Goal: Task Accomplishment & Management: Manage account settings

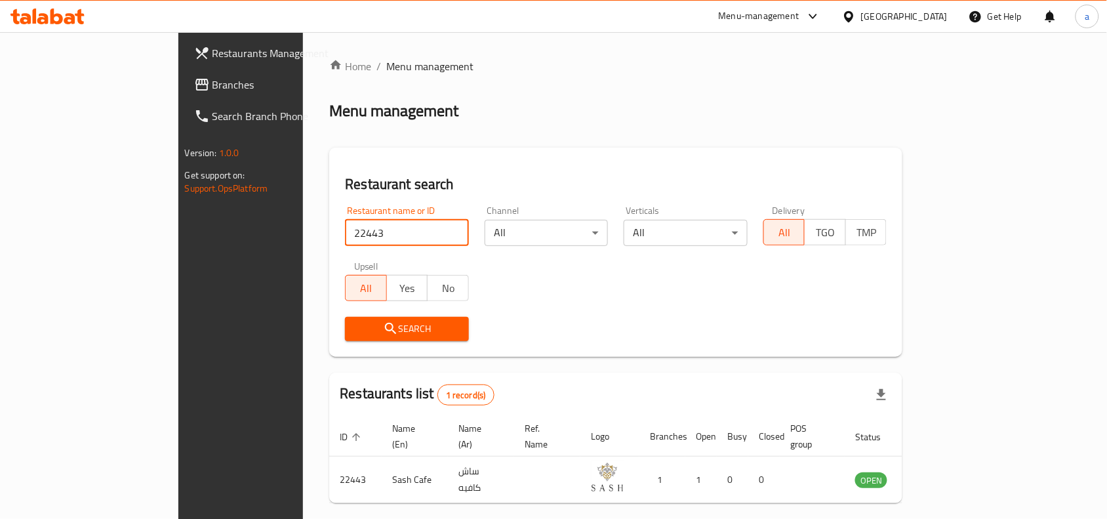
click at [933, 21] on div "[GEOGRAPHIC_DATA]" at bounding box center [904, 16] width 87 height 14
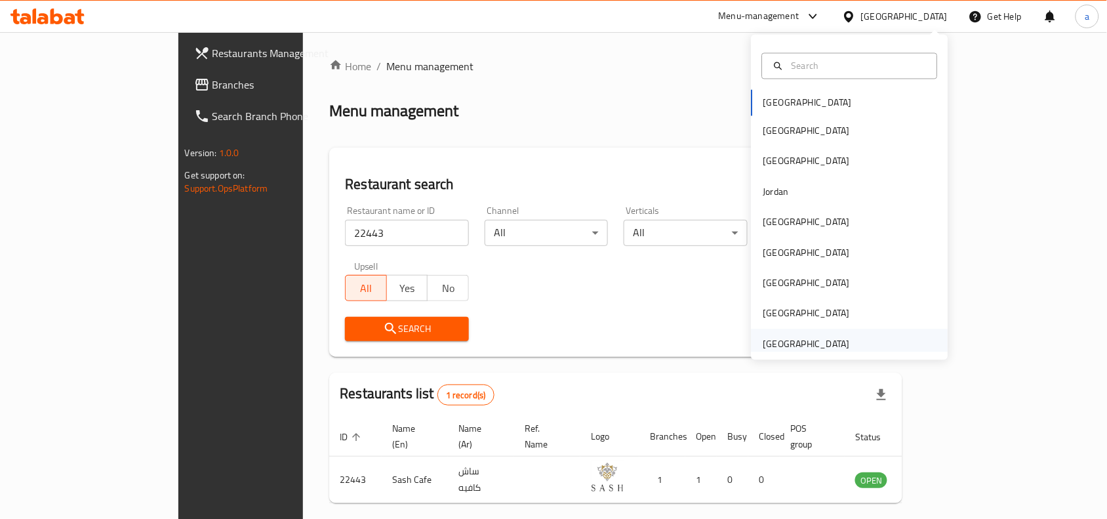
click at [830, 345] on div "[GEOGRAPHIC_DATA]" at bounding box center [806, 343] width 87 height 14
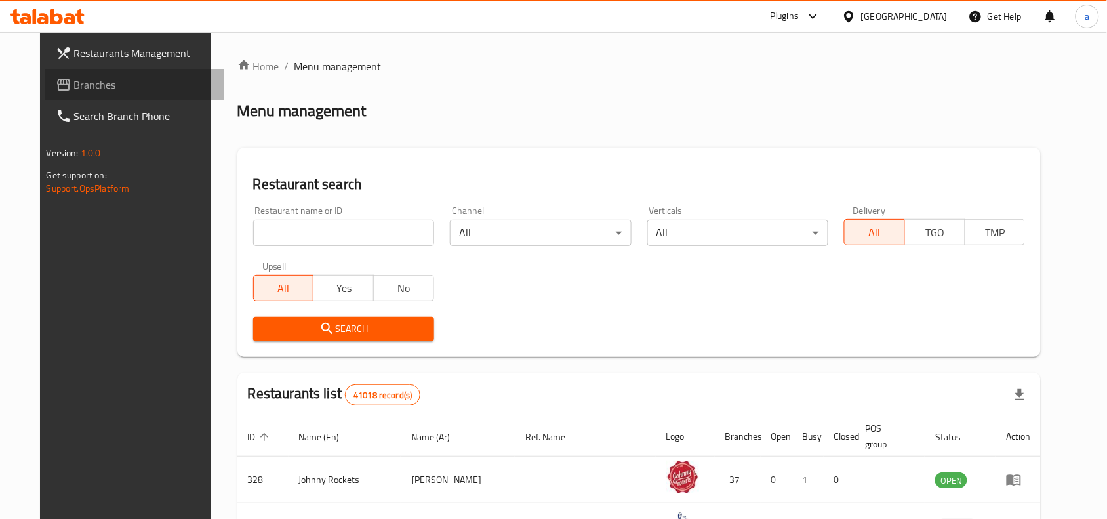
drag, startPoint x: 110, startPoint y: 94, endPoint x: 104, endPoint y: 99, distance: 7.9
click at [110, 94] on link "Branches" at bounding box center [135, 84] width 180 height 31
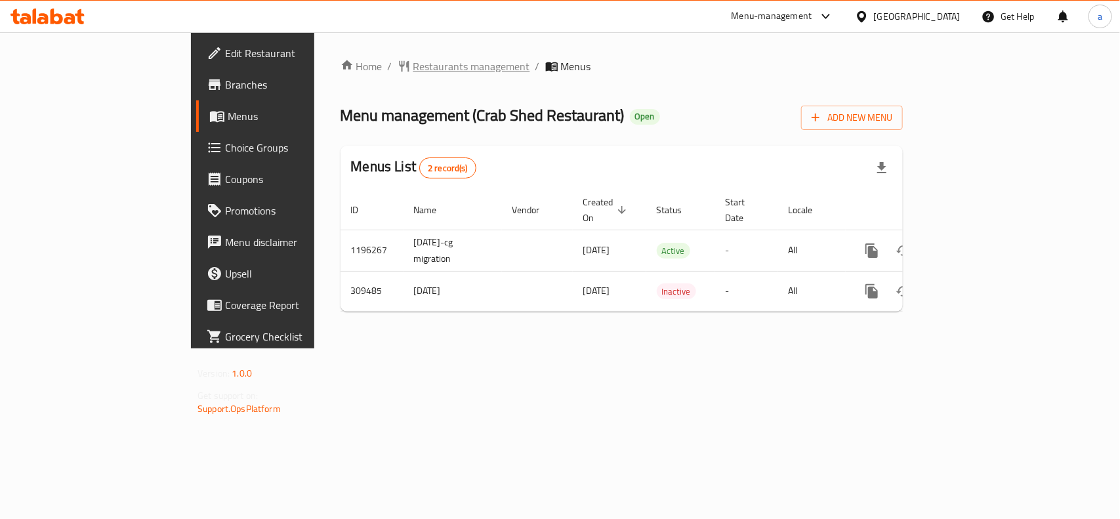
click at [413, 60] on span "Restaurants management" at bounding box center [471, 66] width 117 height 16
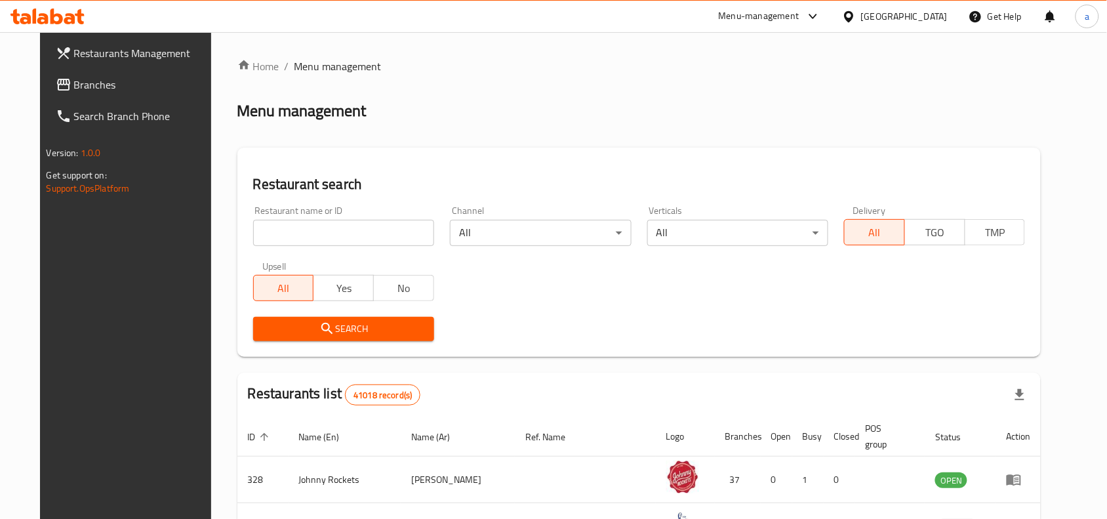
click at [305, 233] on input "search" at bounding box center [343, 233] width 181 height 26
paste input "628912"
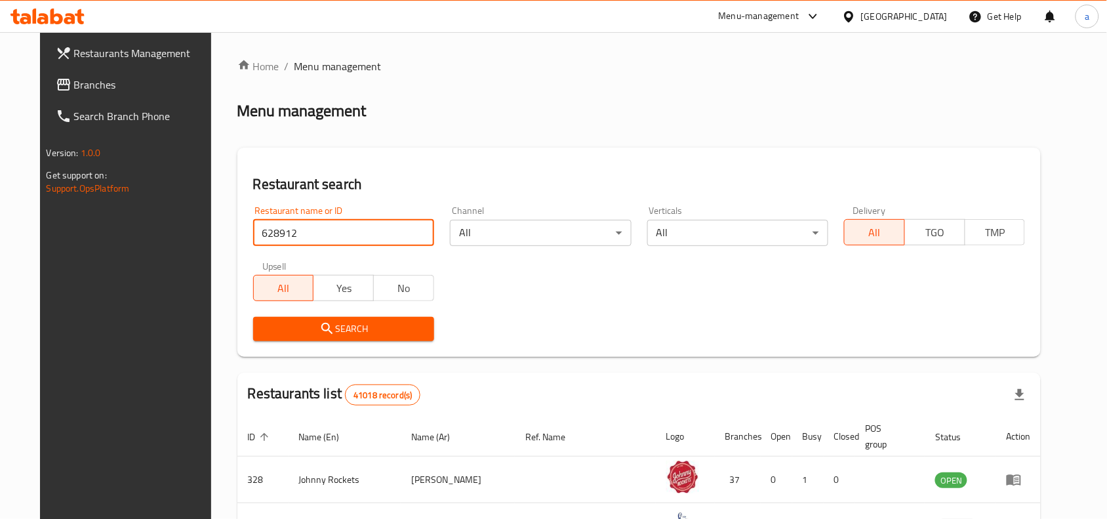
type input "628912"
click button "Search" at bounding box center [343, 329] width 181 height 24
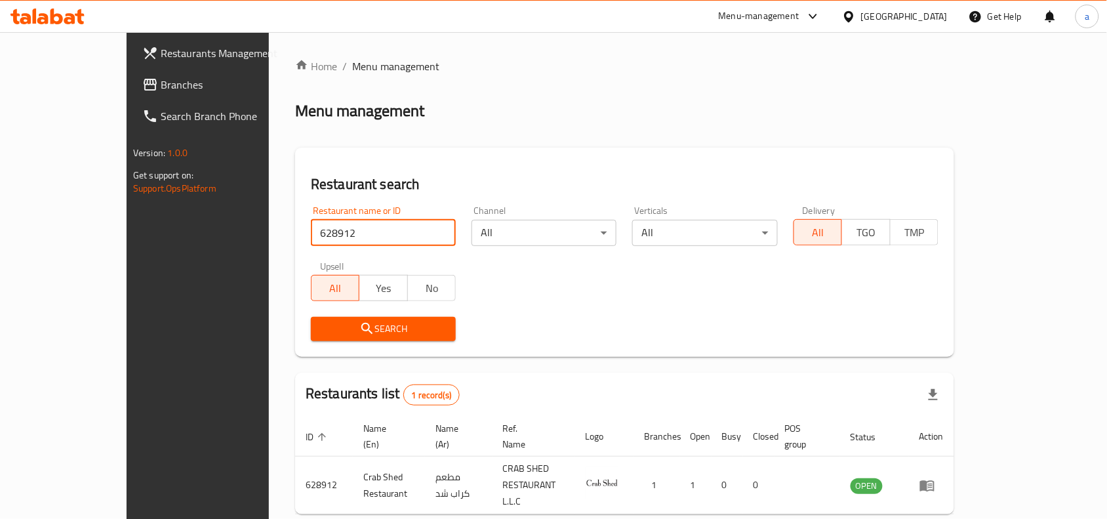
click at [926, 12] on div "[GEOGRAPHIC_DATA]" at bounding box center [904, 16] width 87 height 14
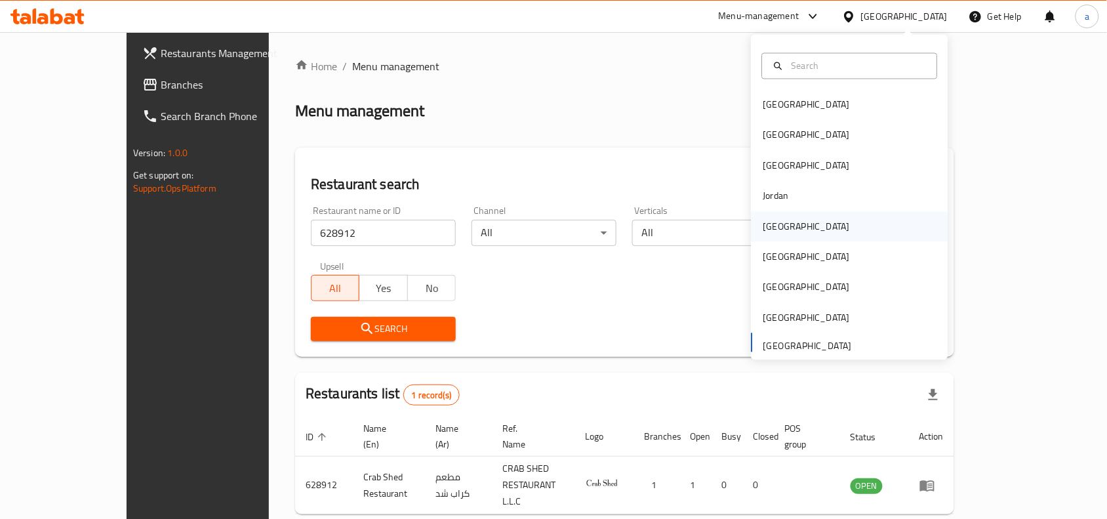
click at [766, 220] on div "[GEOGRAPHIC_DATA]" at bounding box center [806, 226] width 87 height 14
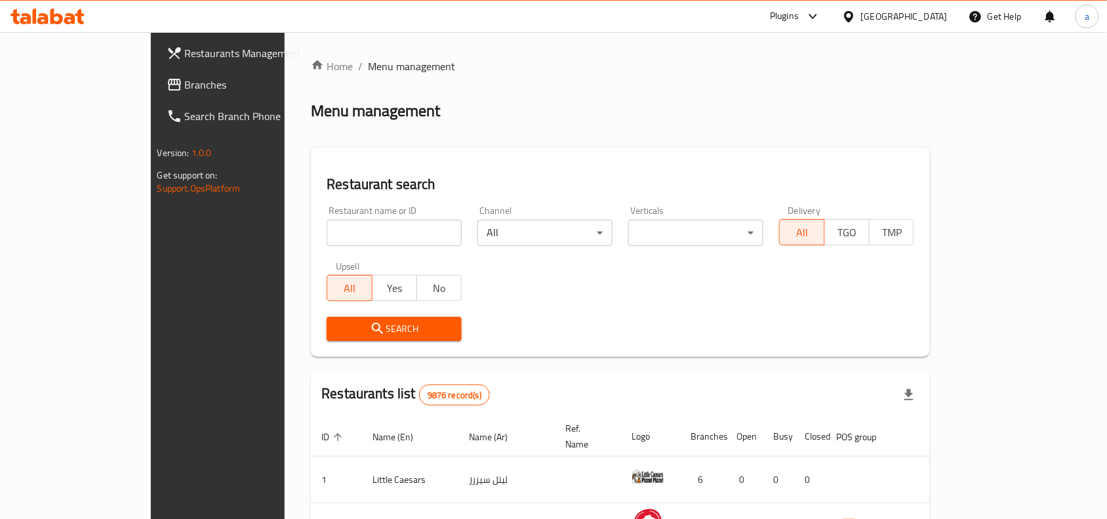
click at [185, 81] on span "Branches" at bounding box center [255, 85] width 140 height 16
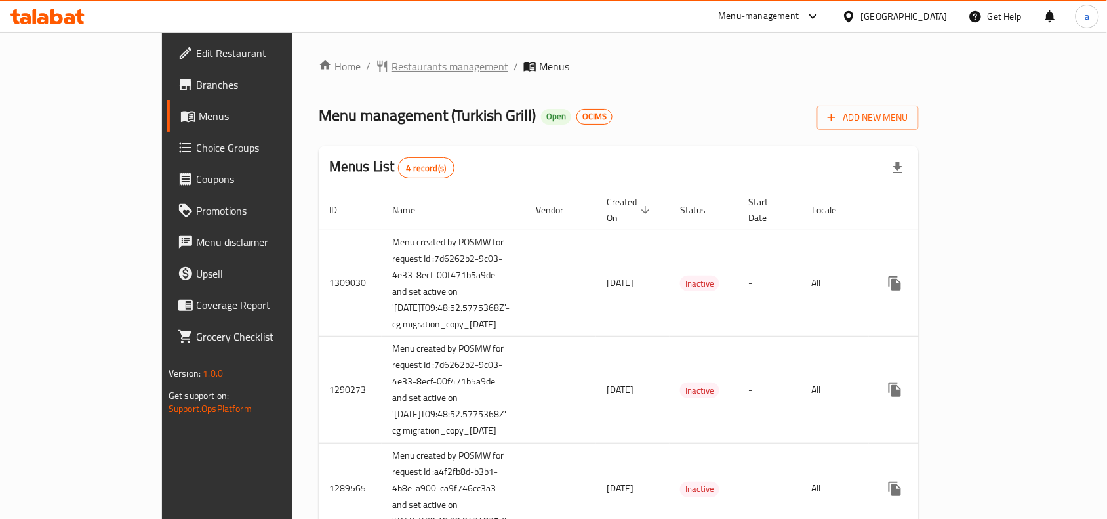
click at [392, 73] on span "Restaurants management" at bounding box center [450, 66] width 117 height 16
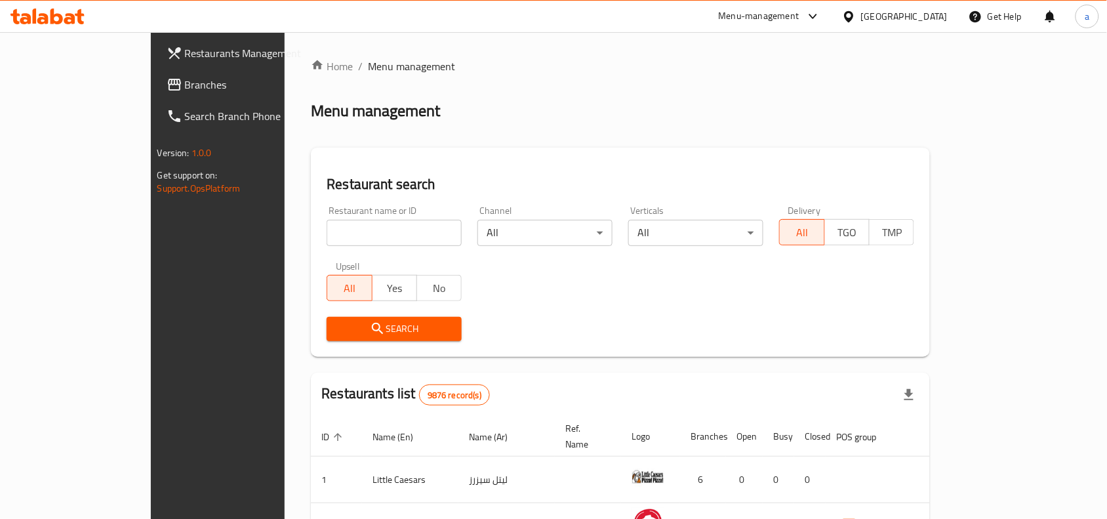
click at [327, 232] on input "search" at bounding box center [394, 233] width 135 height 26
click at [327, 235] on input "search" at bounding box center [394, 233] width 135 height 26
paste input "172"
type input "172"
click button "Search" at bounding box center [394, 329] width 135 height 24
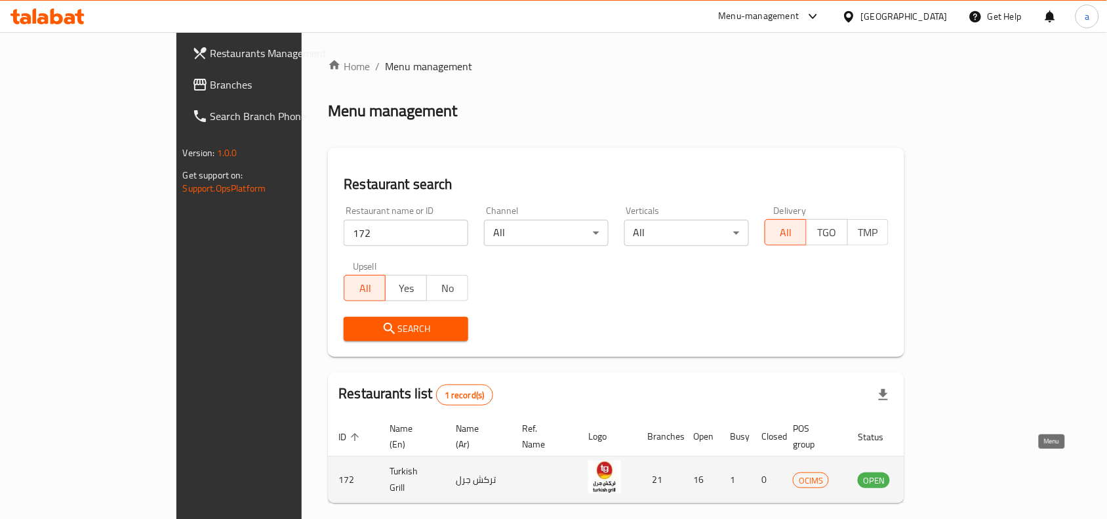
click at [943, 472] on icon "enhanced table" at bounding box center [935, 480] width 16 height 16
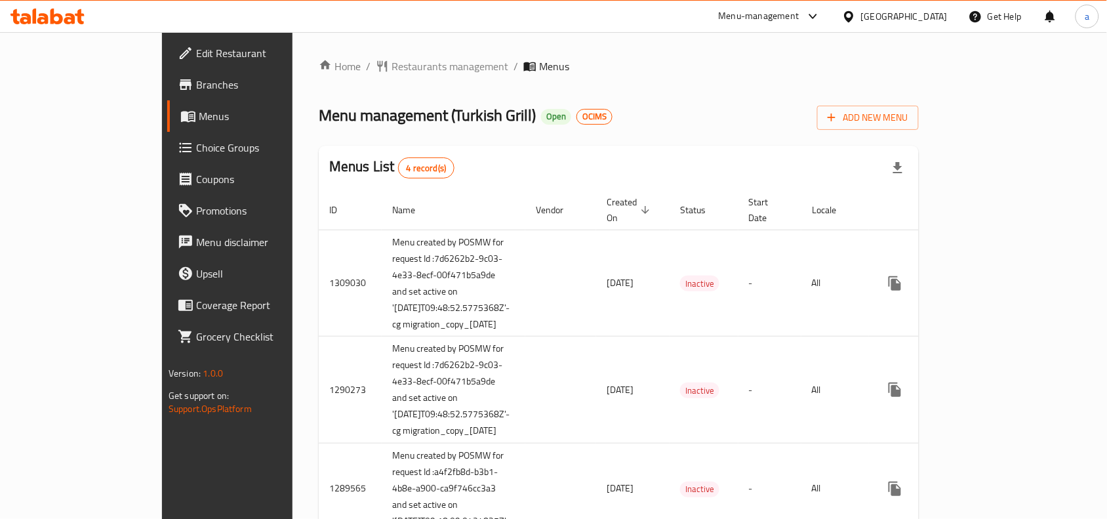
drag, startPoint x: 943, startPoint y: 20, endPoint x: 938, endPoint y: 27, distance: 8.0
click at [943, 20] on div "[GEOGRAPHIC_DATA]" at bounding box center [904, 16] width 87 height 14
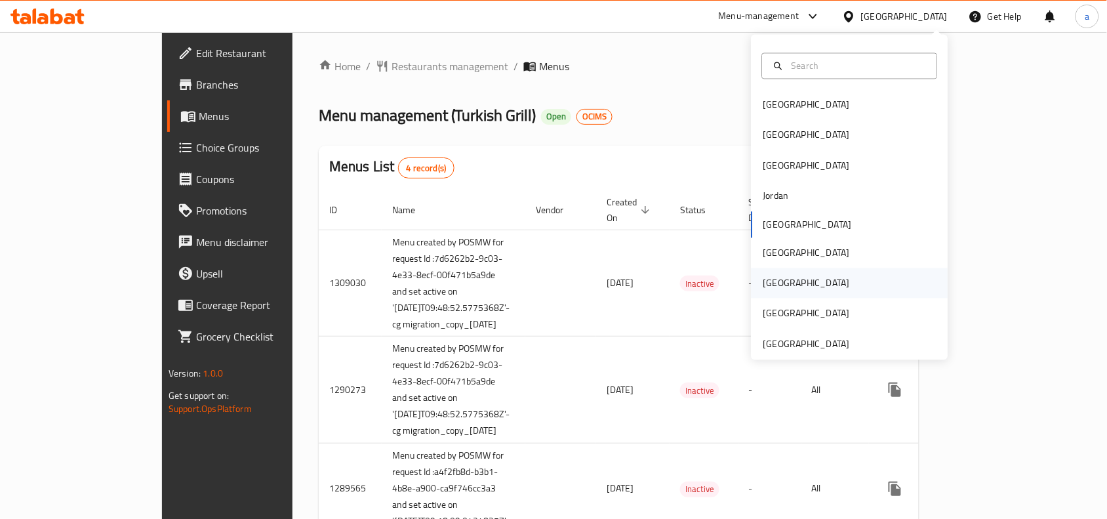
click at [765, 279] on div "[GEOGRAPHIC_DATA]" at bounding box center [806, 283] width 87 height 14
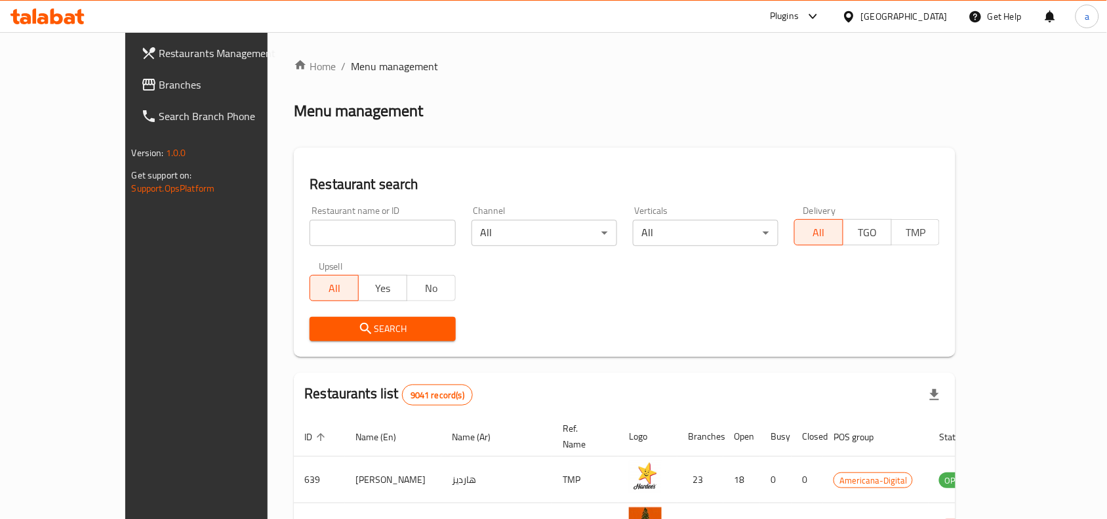
click at [131, 99] on link "Branches" at bounding box center [221, 84] width 180 height 31
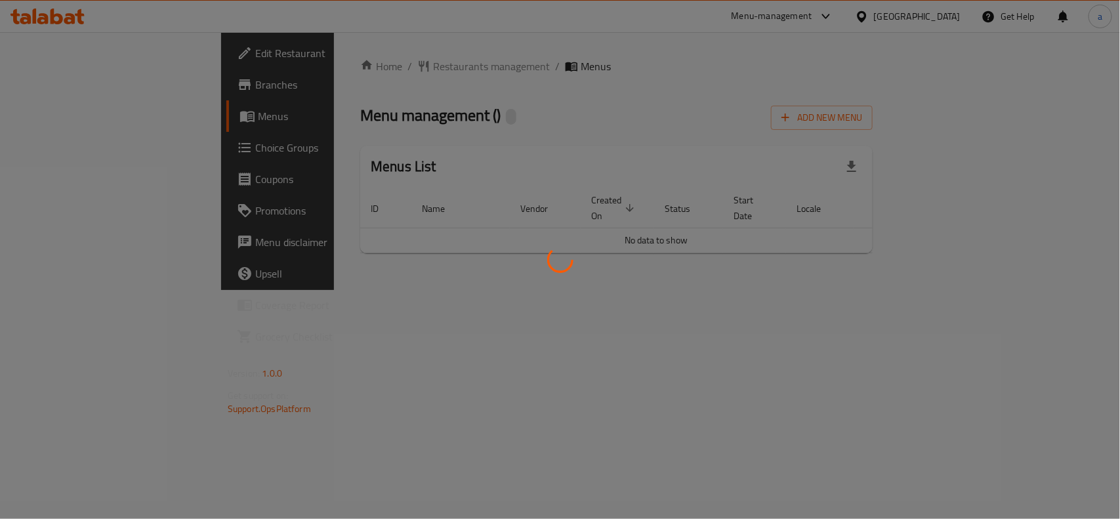
click at [328, 79] on div at bounding box center [560, 259] width 1120 height 519
click at [342, 67] on div at bounding box center [560, 259] width 1120 height 519
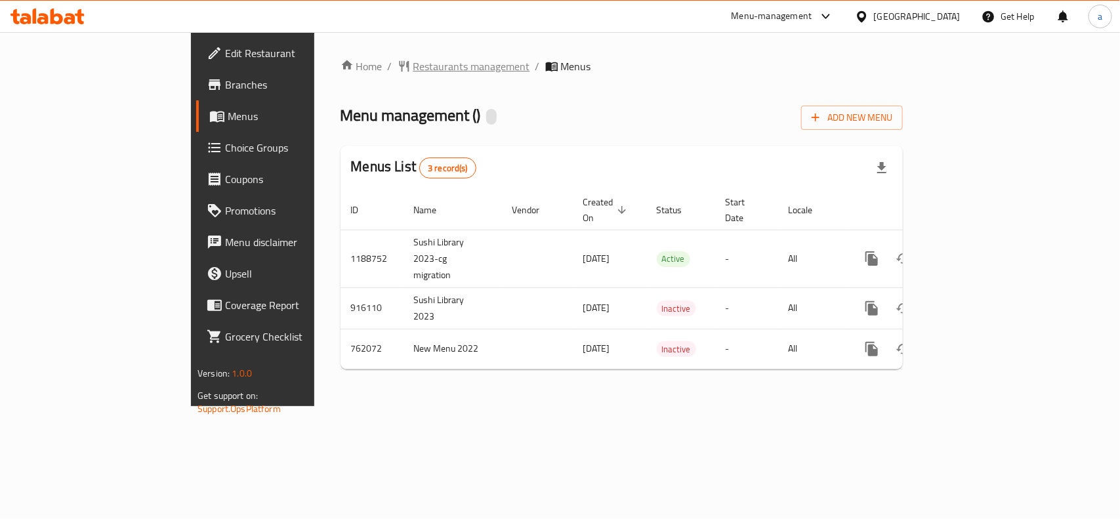
click at [413, 70] on span "Restaurants management" at bounding box center [471, 66] width 117 height 16
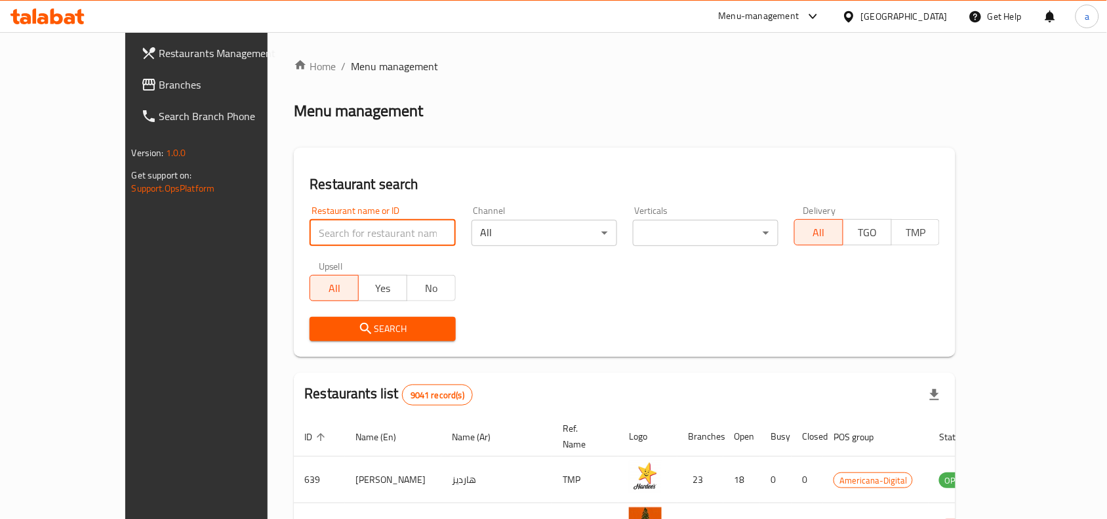
click at [312, 238] on input "search" at bounding box center [383, 233] width 146 height 26
paste input "632184"
type input "632184"
click button "Search" at bounding box center [383, 329] width 146 height 24
